Goal: Transaction & Acquisition: Purchase product/service

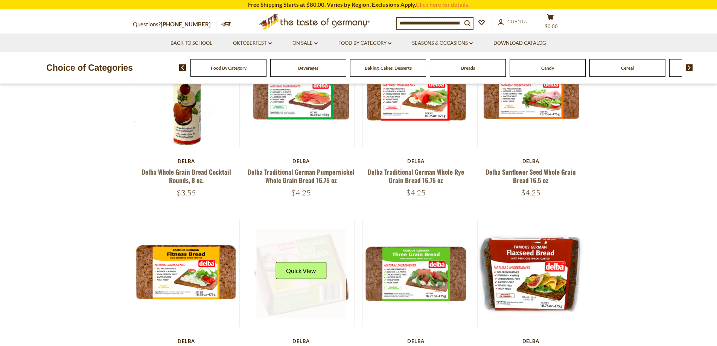
scroll to position [75, 0]
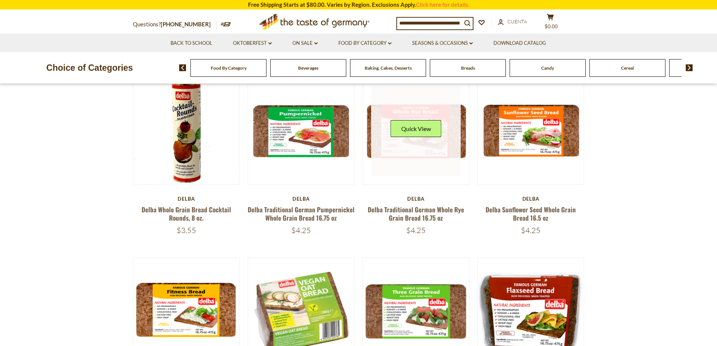
click at [411, 148] on link at bounding box center [416, 132] width 90 height 90
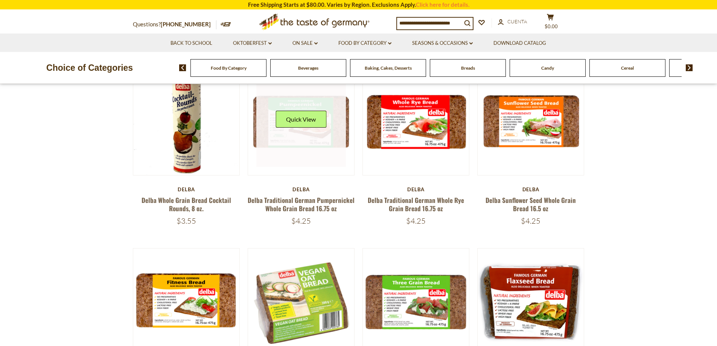
scroll to position [38, 0]
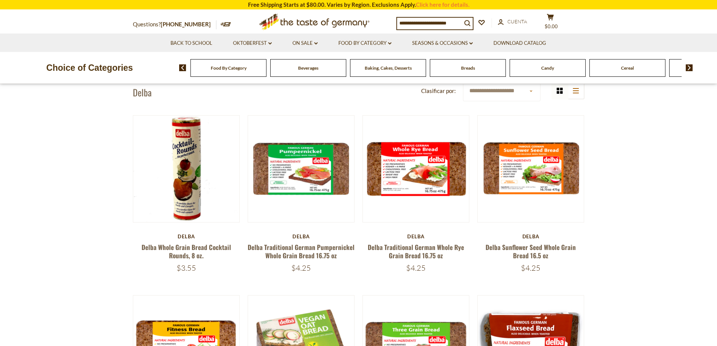
click at [266, 70] on div "Breads" at bounding box center [228, 68] width 76 height 18
